Goal: Check status

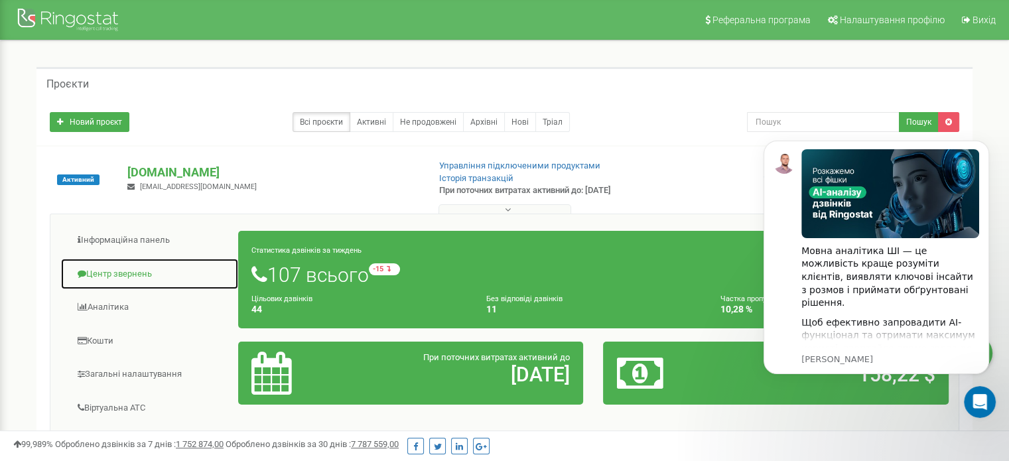
click at [113, 272] on link "Центр звернень" at bounding box center [149, 274] width 178 height 33
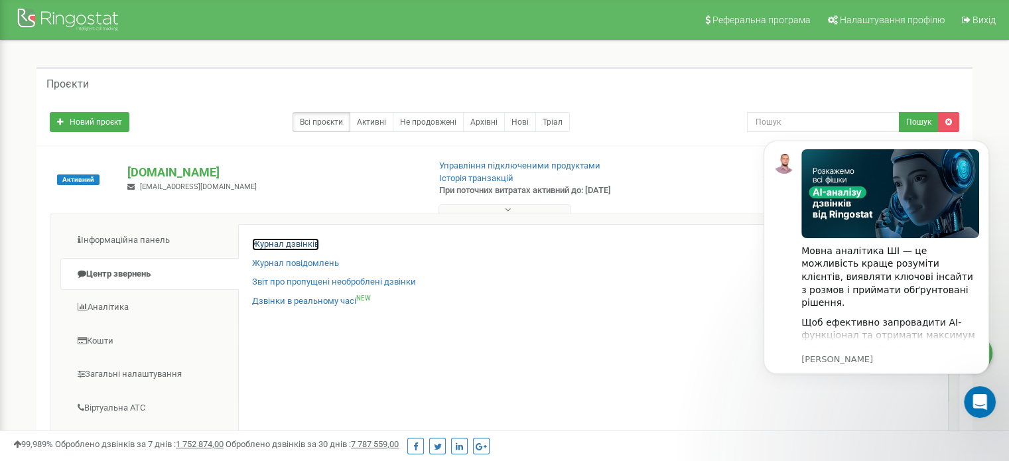
click at [285, 241] on link "Журнал дзвінків" at bounding box center [285, 244] width 67 height 13
